Goal: Task Accomplishment & Management: Manage account settings

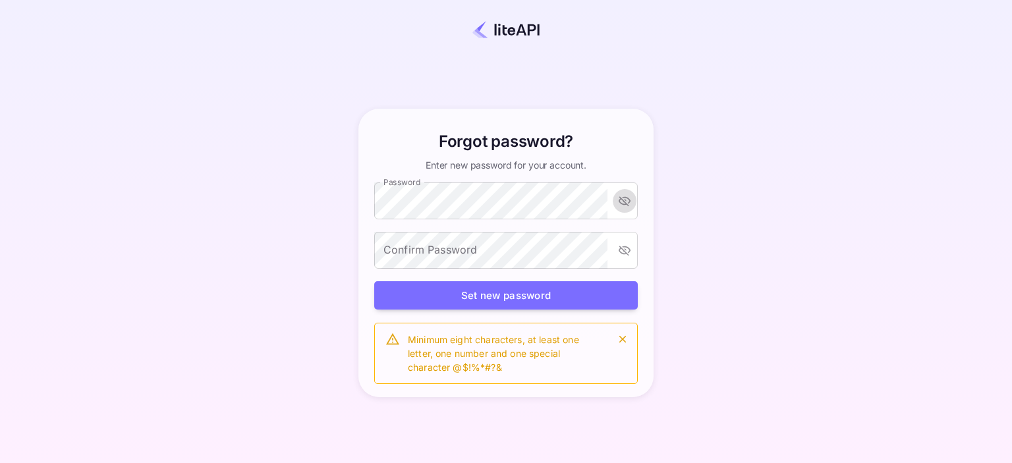
click at [268, 350] on div "Forgot password? Enter new password for your account. Password Password Confirm…" at bounding box center [506, 252] width 896 height 387
click at [627, 202] on icon "toggle password visibility" at bounding box center [624, 200] width 13 height 13
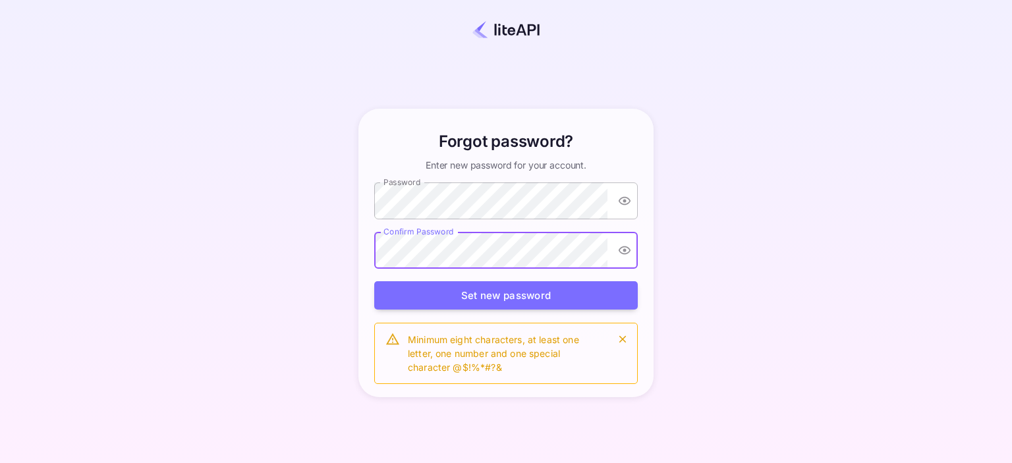
click at [369, 318] on div "Forgot password? Enter new password for your account. Password Password Confirm…" at bounding box center [506, 253] width 306 height 289
click at [480, 294] on button "Set new password" at bounding box center [506, 295] width 264 height 28
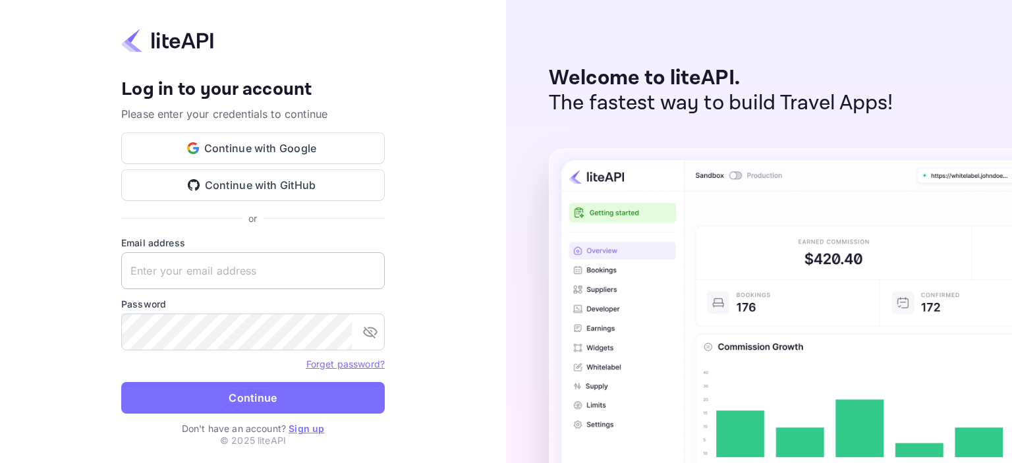
click at [310, 275] on input "text" at bounding box center [253, 270] width 264 height 37
type input "salim@weezmee.com"
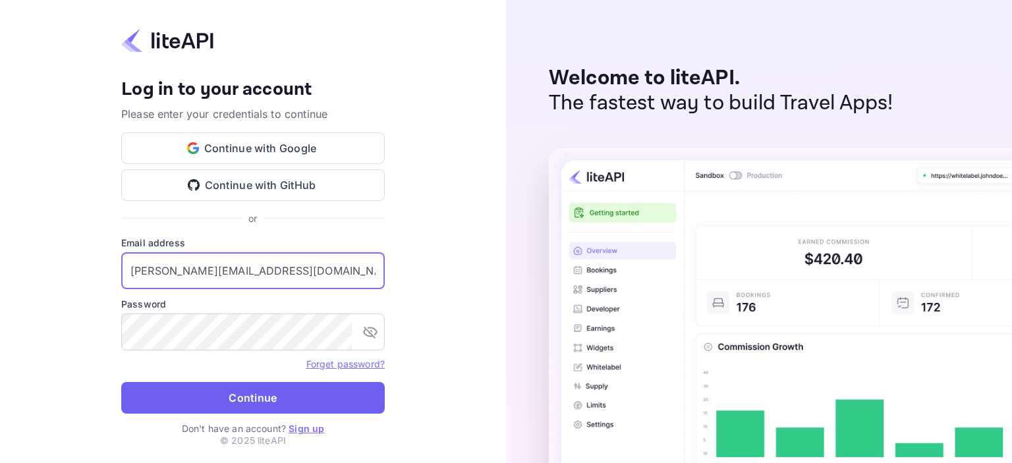
click at [286, 395] on button "Continue" at bounding box center [253, 398] width 264 height 32
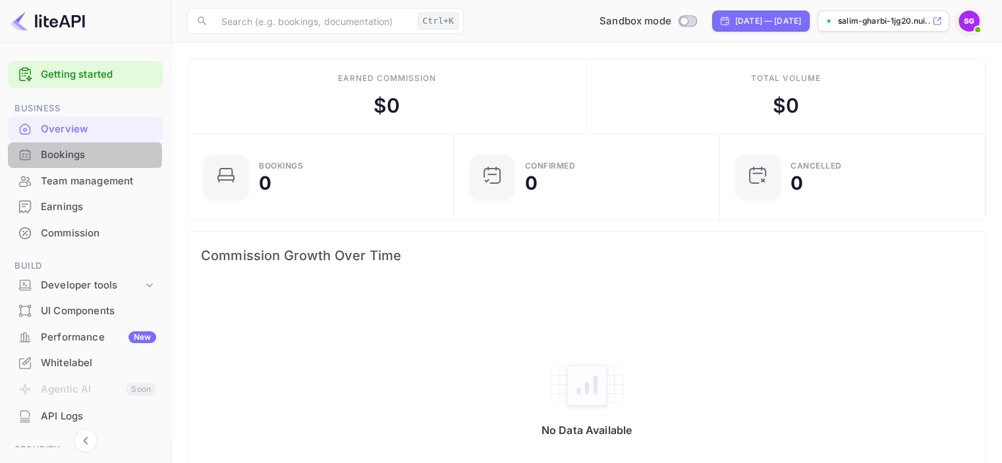
click at [46, 154] on div "Bookings" at bounding box center [98, 155] width 115 height 15
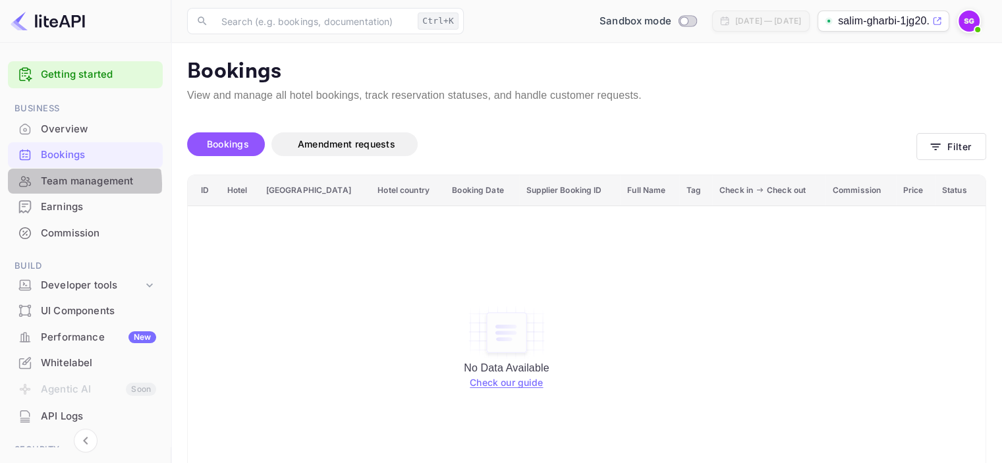
click at [72, 184] on div "Team management" at bounding box center [98, 181] width 115 height 15
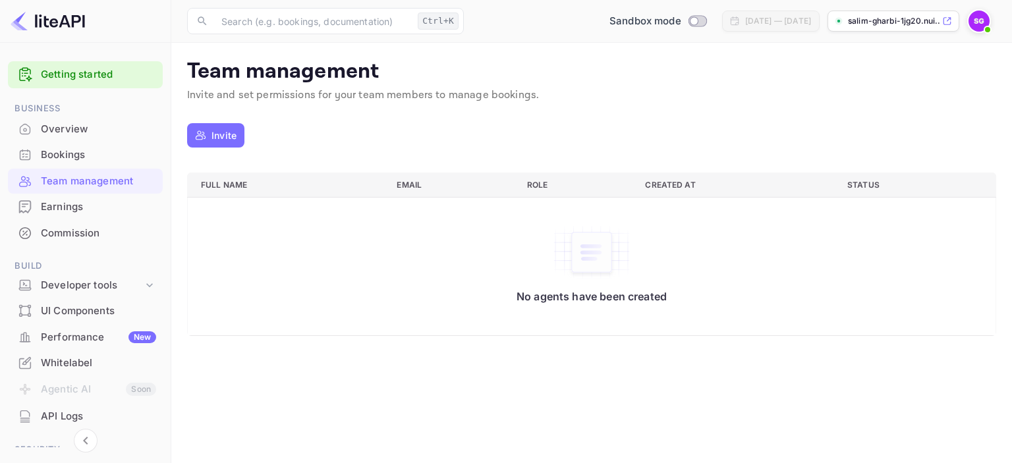
click at [82, 208] on div "Earnings" at bounding box center [98, 207] width 115 height 15
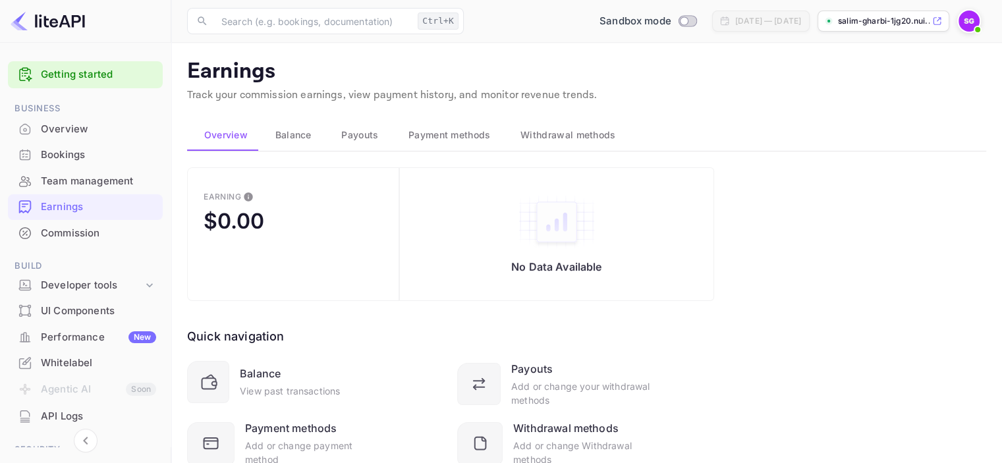
click at [65, 234] on div "Commission" at bounding box center [98, 233] width 115 height 15
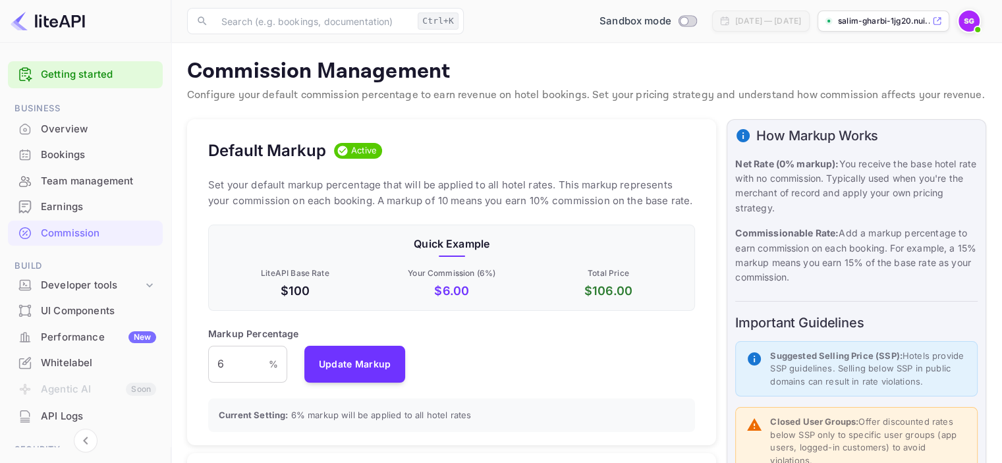
scroll to position [224, 477]
click at [90, 78] on link "Getting started" at bounding box center [98, 74] width 115 height 15
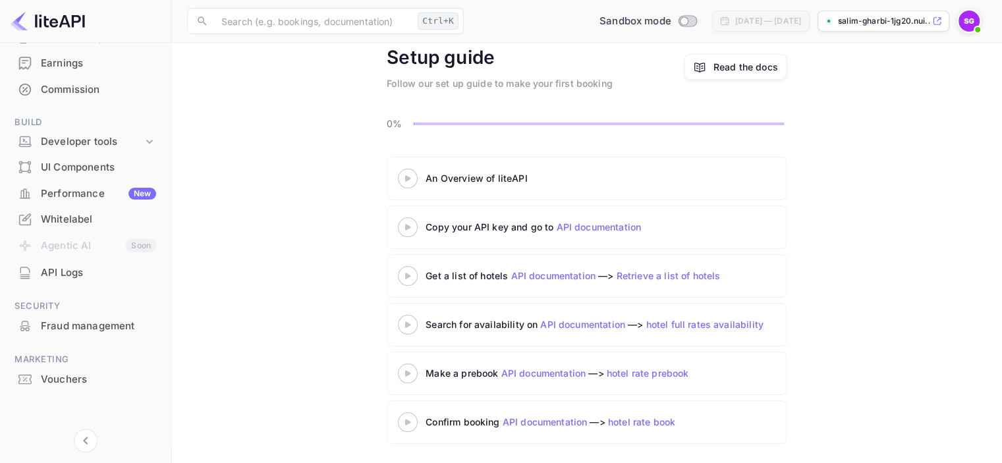
scroll to position [146, 0]
click at [71, 384] on div "Vouchers" at bounding box center [85, 378] width 155 height 26
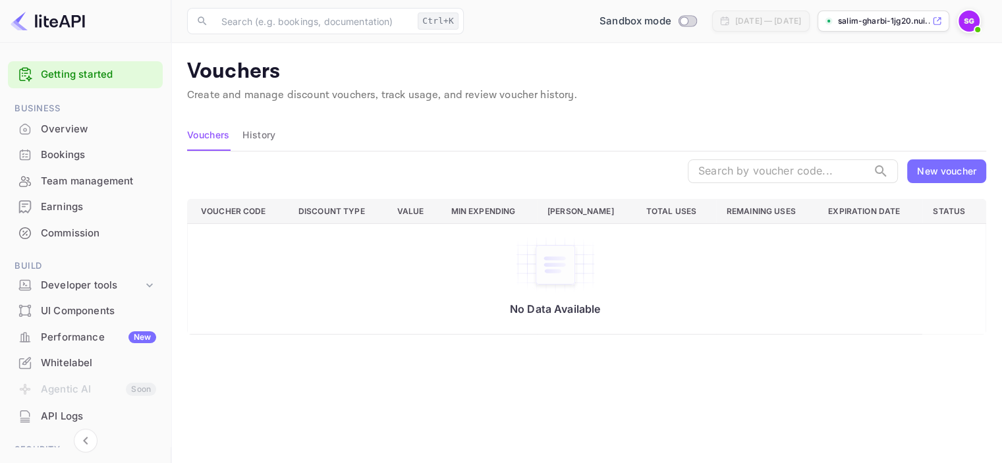
click at [62, 127] on div "Overview" at bounding box center [98, 129] width 115 height 15
